Goal: Transaction & Acquisition: Book appointment/travel/reservation

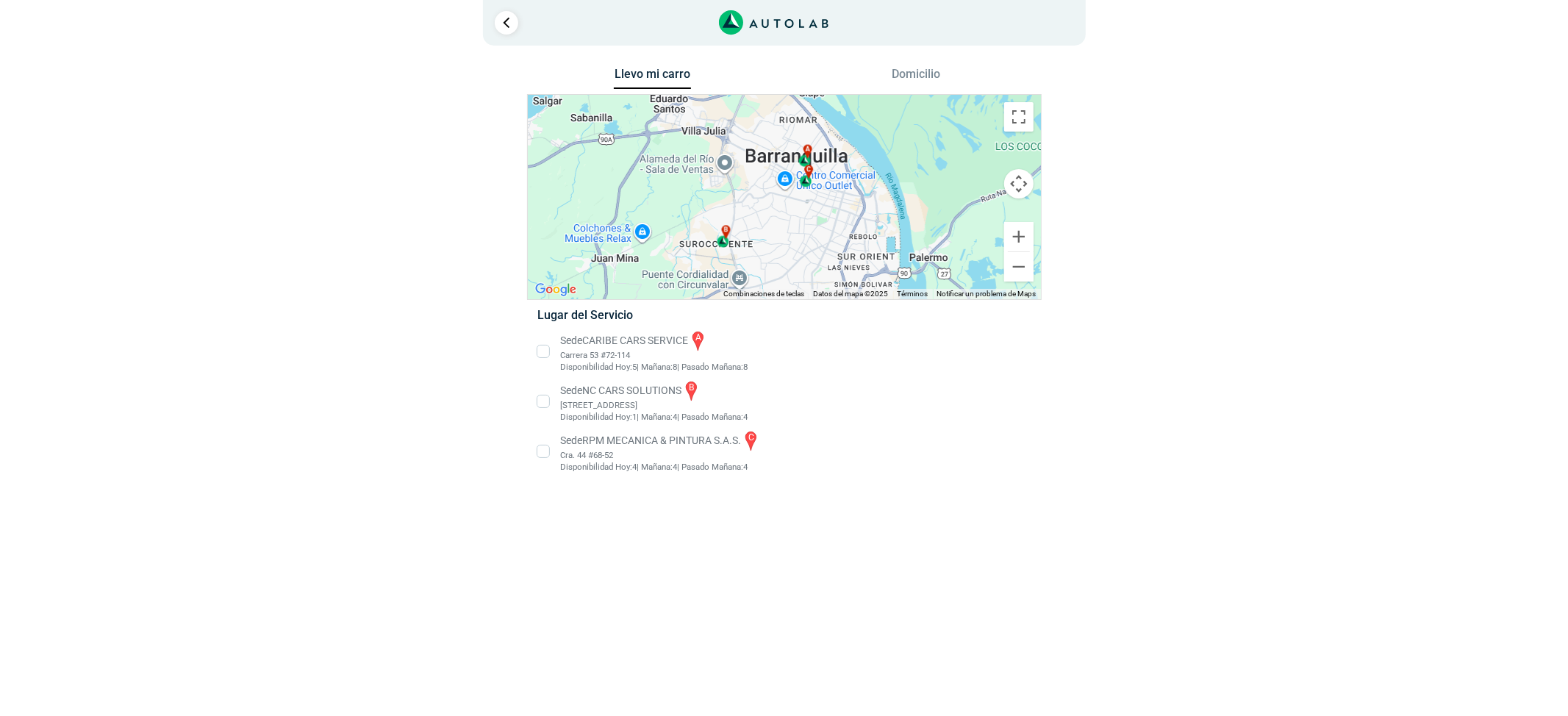
click at [634, 391] on li "Sede NC CARS SOLUTIONS b Calle 110 # 10-427 bodega A18 Disponibilidad Hoy: 1 4 4" at bounding box center [784, 401] width 516 height 44
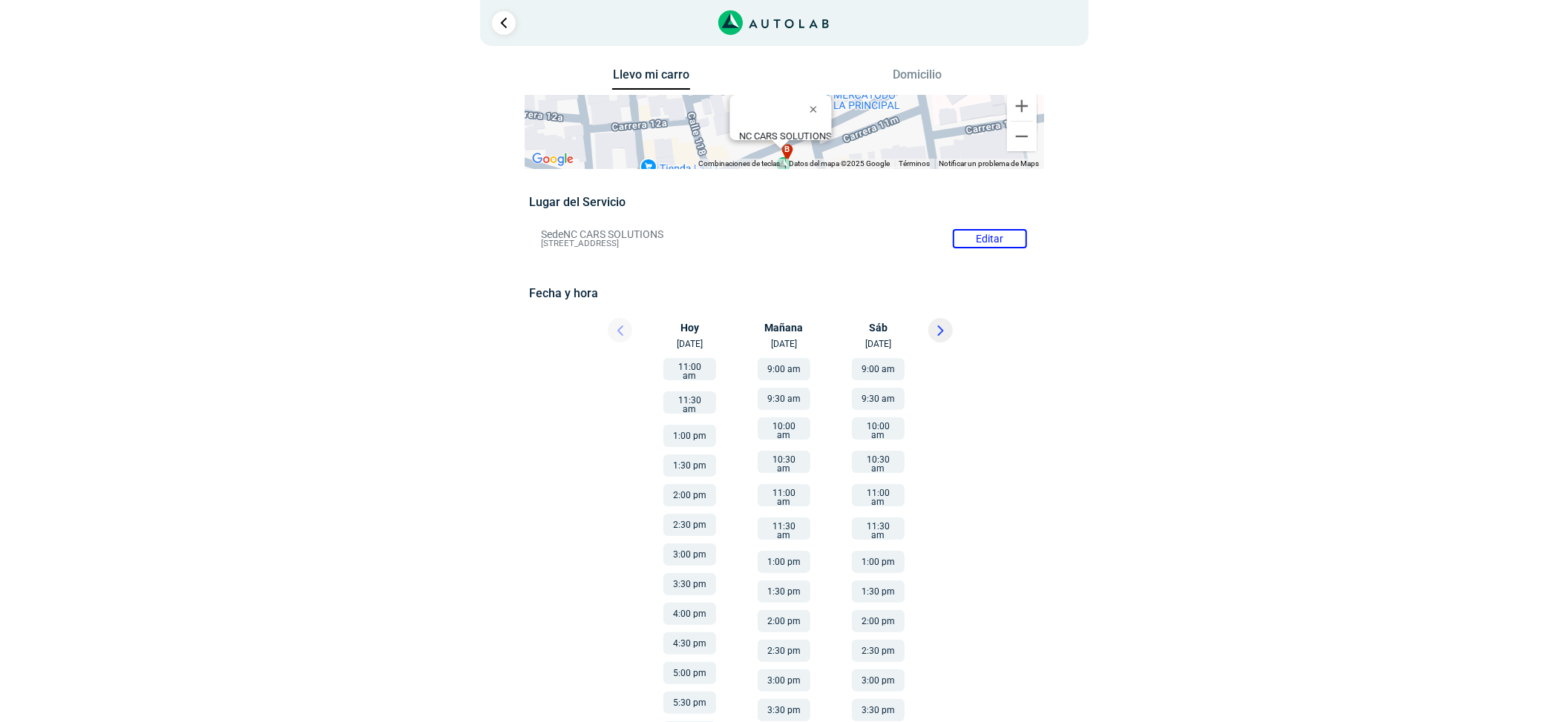
click at [939, 333] on icon at bounding box center [940, 330] width 5 height 9
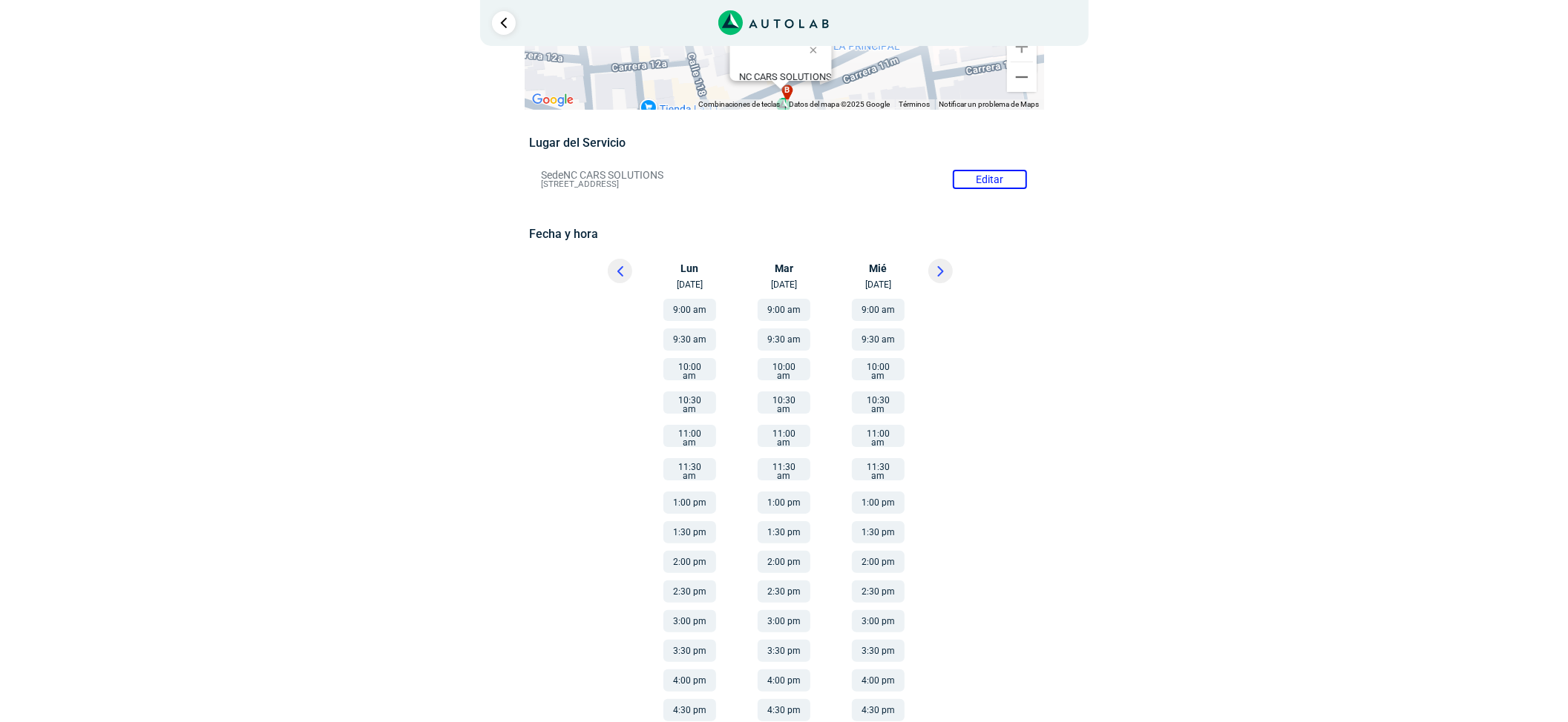
scroll to position [152, 0]
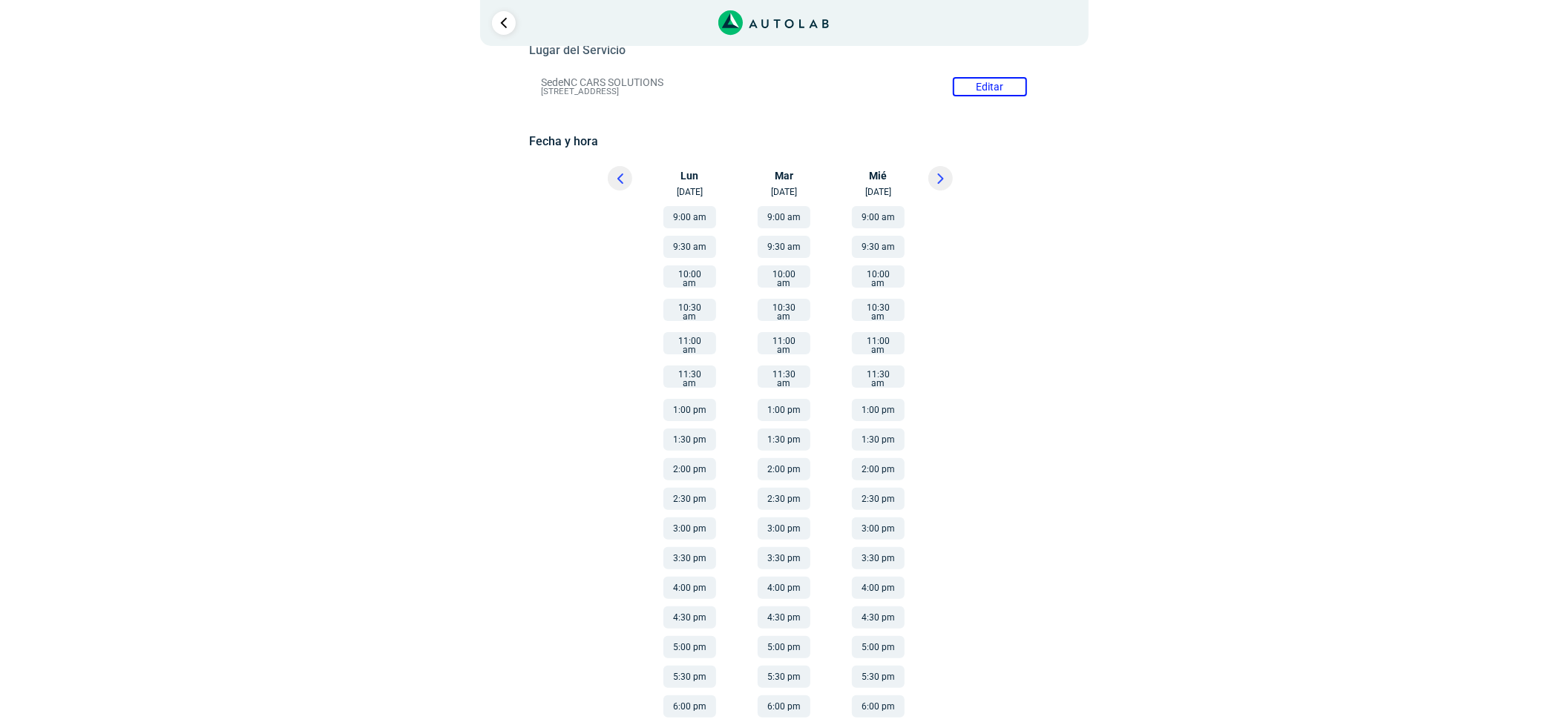
click at [883, 458] on button "2:00 pm" at bounding box center [878, 469] width 53 height 22
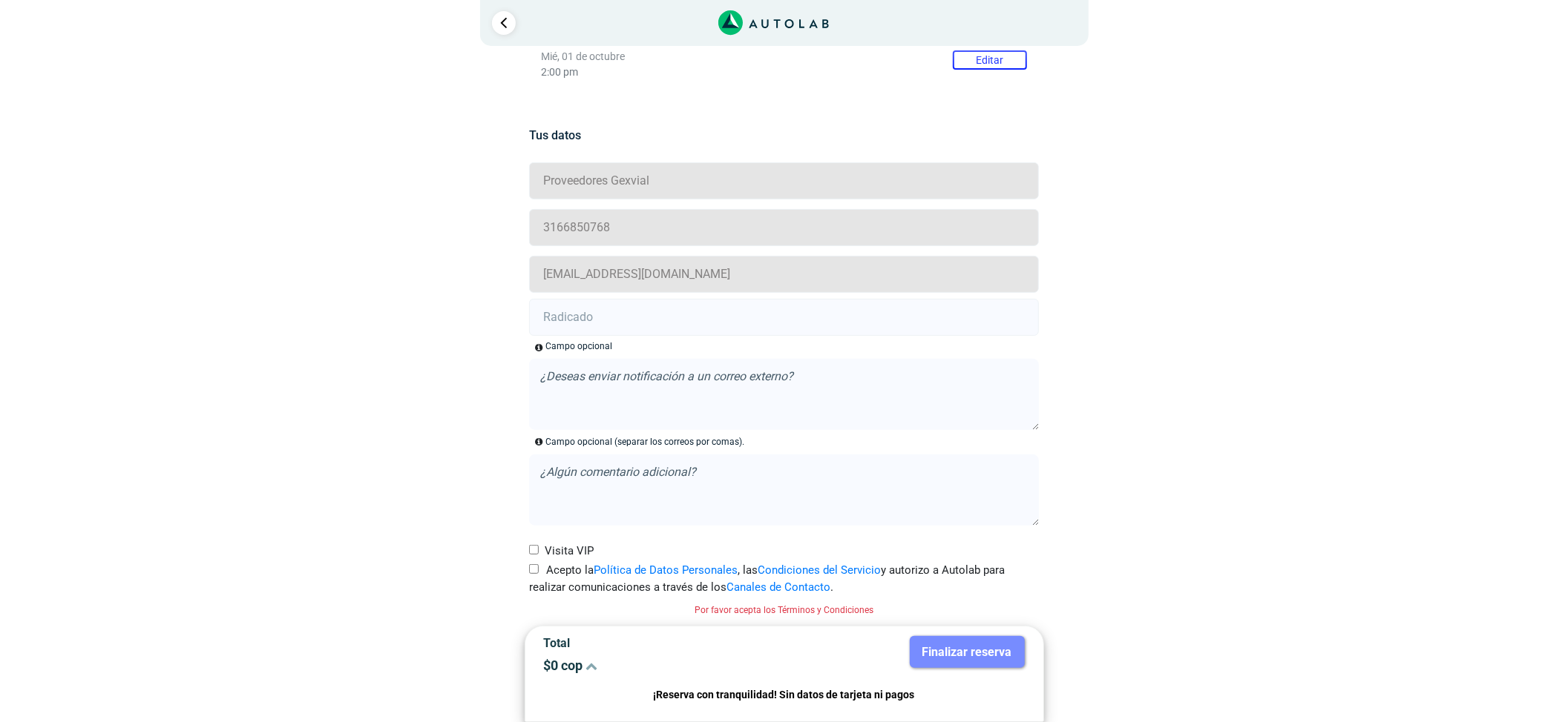
click at [544, 573] on label "Acepto la Política de Datos Personales , las Condiciones del Servicio y autoriz…" at bounding box center [784, 579] width 509 height 33
click at [539, 573] on input "Acepto la Política de Datos Personales , las Condiciones del Servicio y autoriz…" at bounding box center [533, 569] width 9 height 9
checkbox input "true"
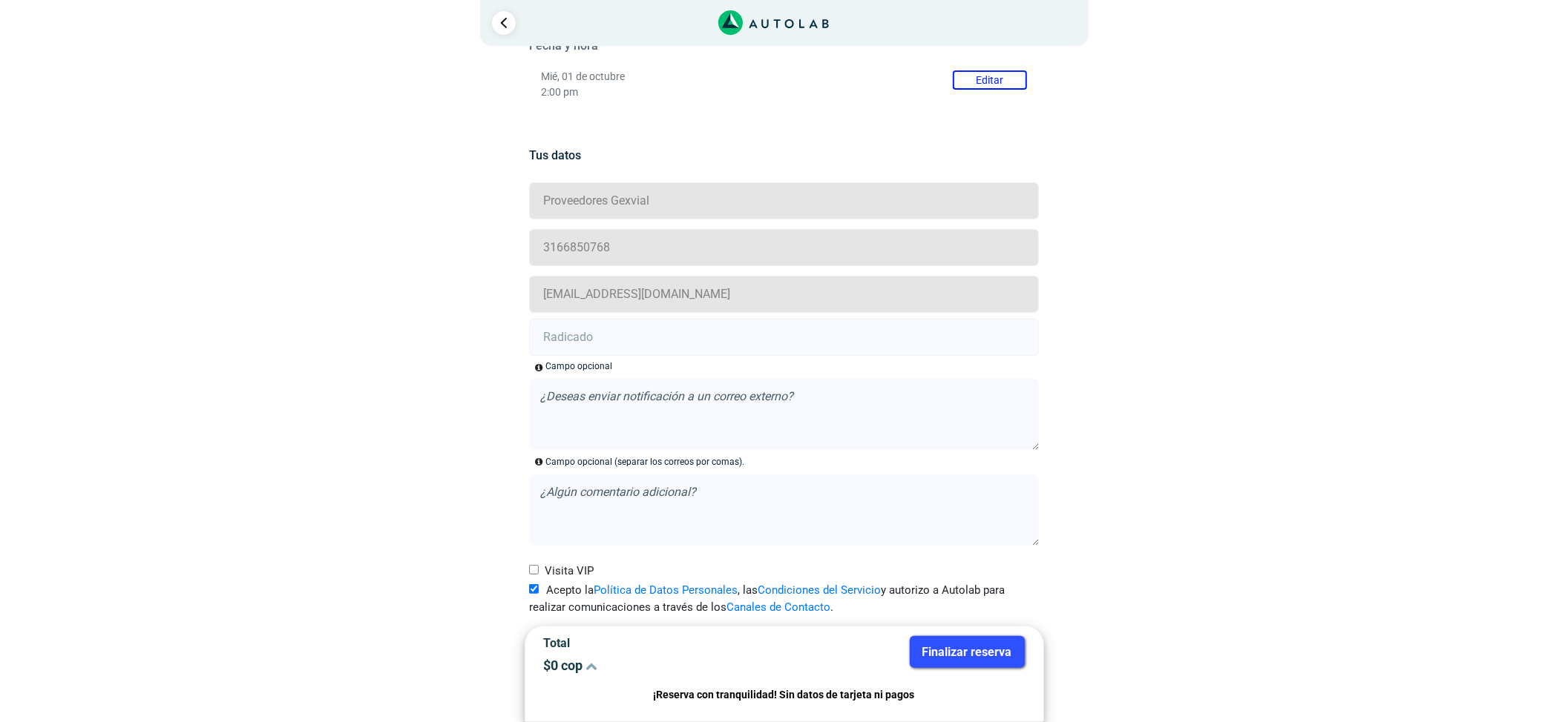
click at [607, 349] on input "text" at bounding box center [784, 337] width 509 height 37
paste input "21013550"
type input "21013550"
click at [945, 665] on button "Finalizar reserva" at bounding box center [967, 652] width 115 height 31
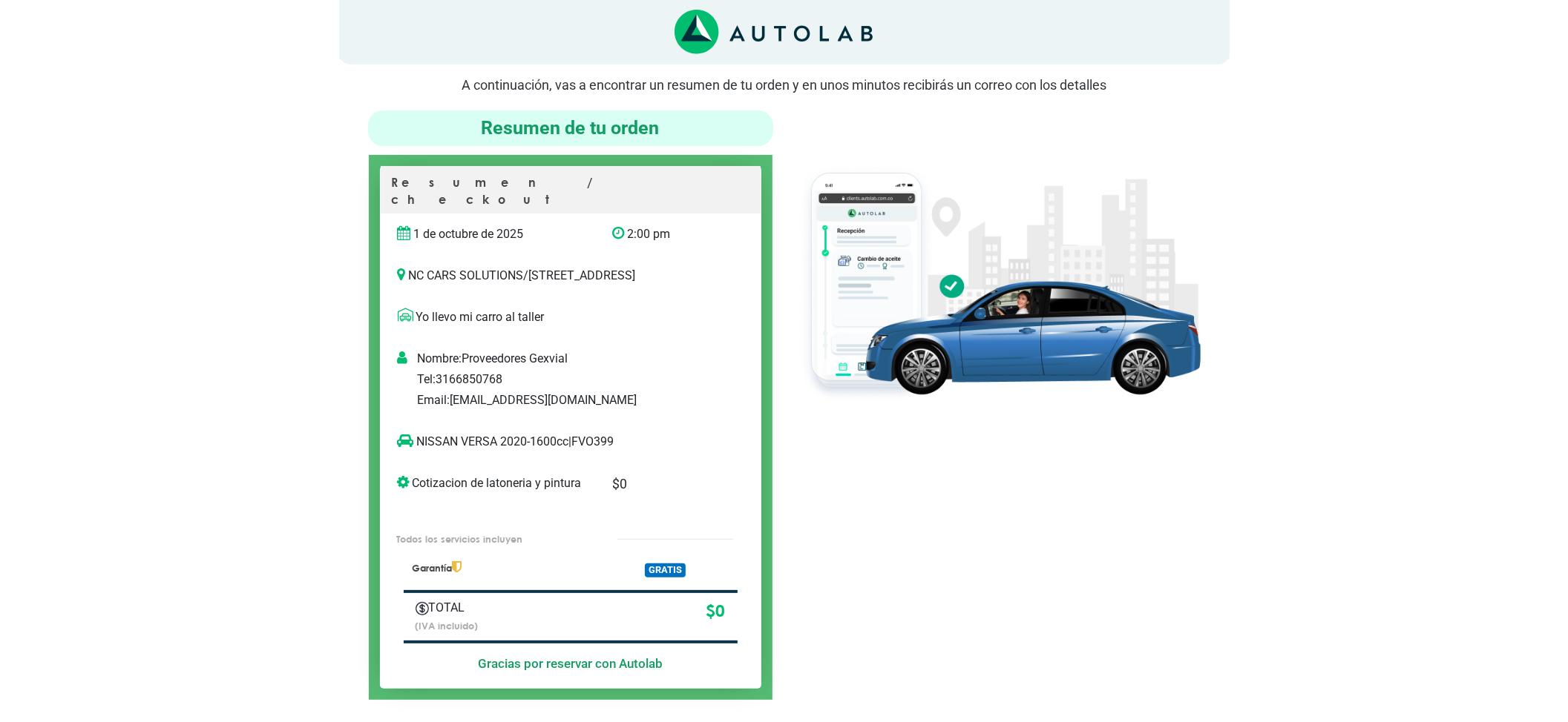
scroll to position [99, 0]
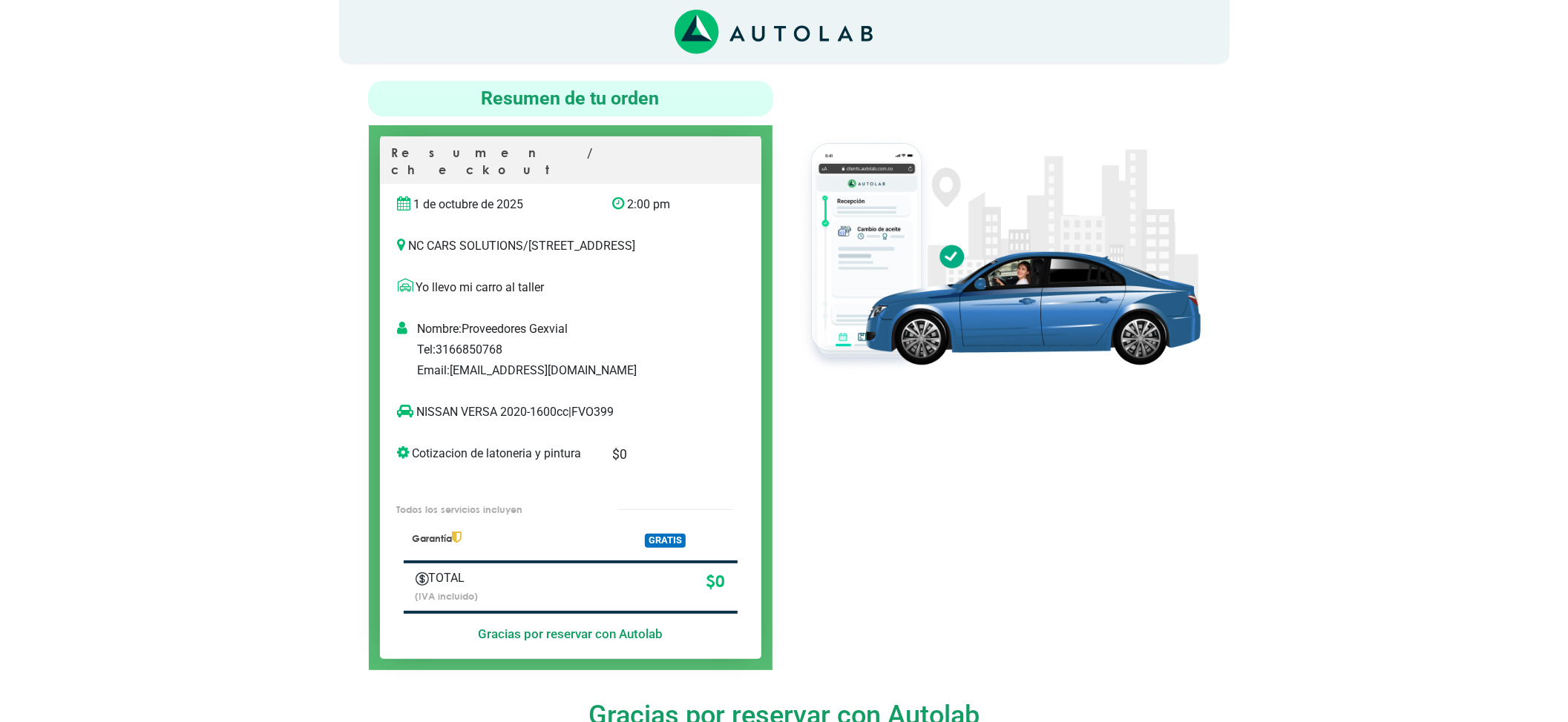
click at [596, 404] on p "NISSAN VERSA 2020-1600cc | FVO399" at bounding box center [555, 412] width 315 height 18
copy p "FVO399"
copy p "SAN VERSA"
copy p "NISSAN VERSA"
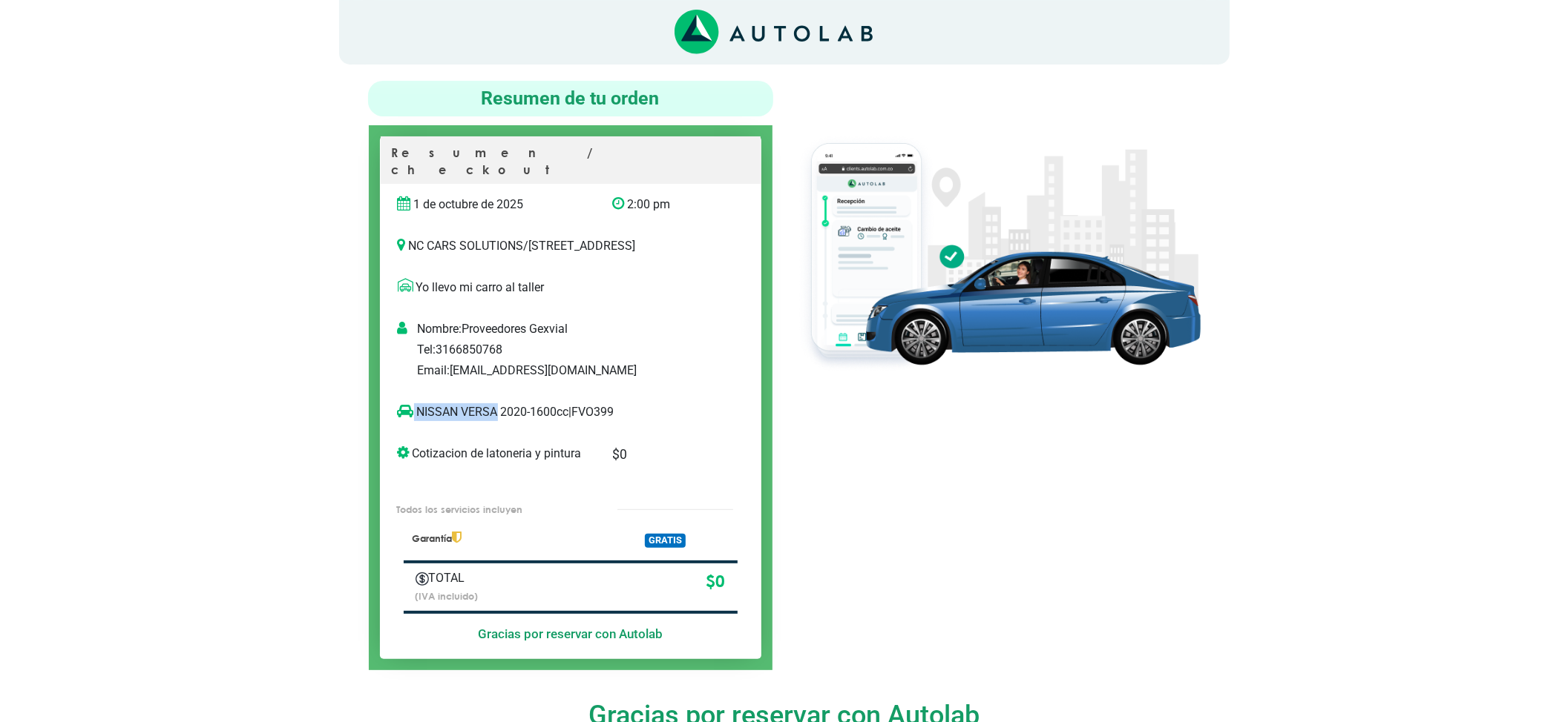
drag, startPoint x: 495, startPoint y: 392, endPoint x: 414, endPoint y: 394, distance: 81.0
click at [414, 404] on p "NISSAN VERSA 2020-1600cc | FVO399" at bounding box center [555, 412] width 315 height 18
copy p "NISSAN VERSA"
